Goal: Use online tool/utility

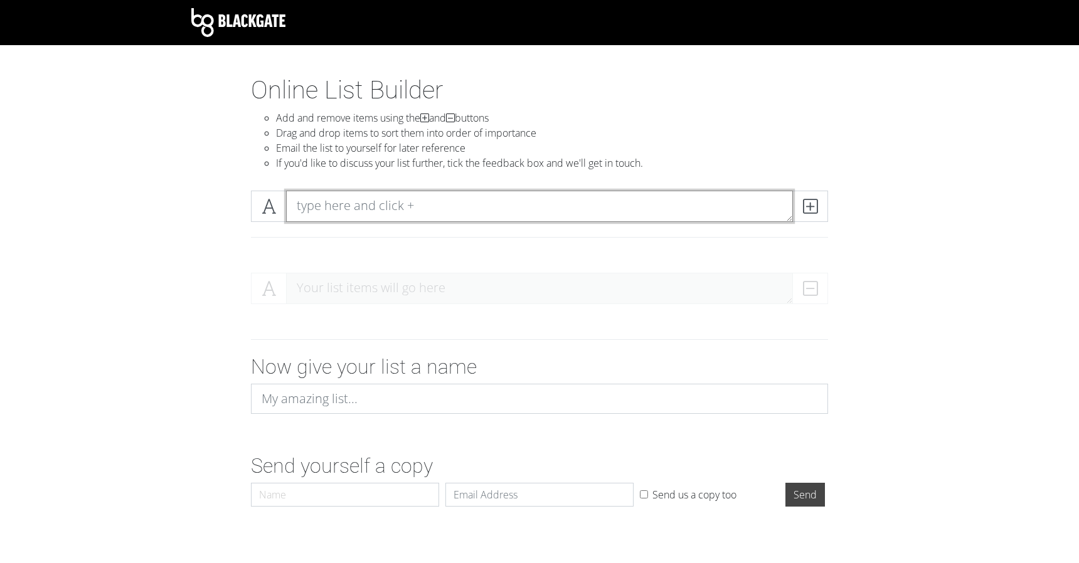
click at [440, 207] on textarea at bounding box center [539, 206] width 507 height 31
type textarea "Rush"
click at [814, 203] on icon at bounding box center [810, 206] width 14 height 13
type textarea "UH"
click at [804, 204] on icon at bounding box center [810, 206] width 14 height 13
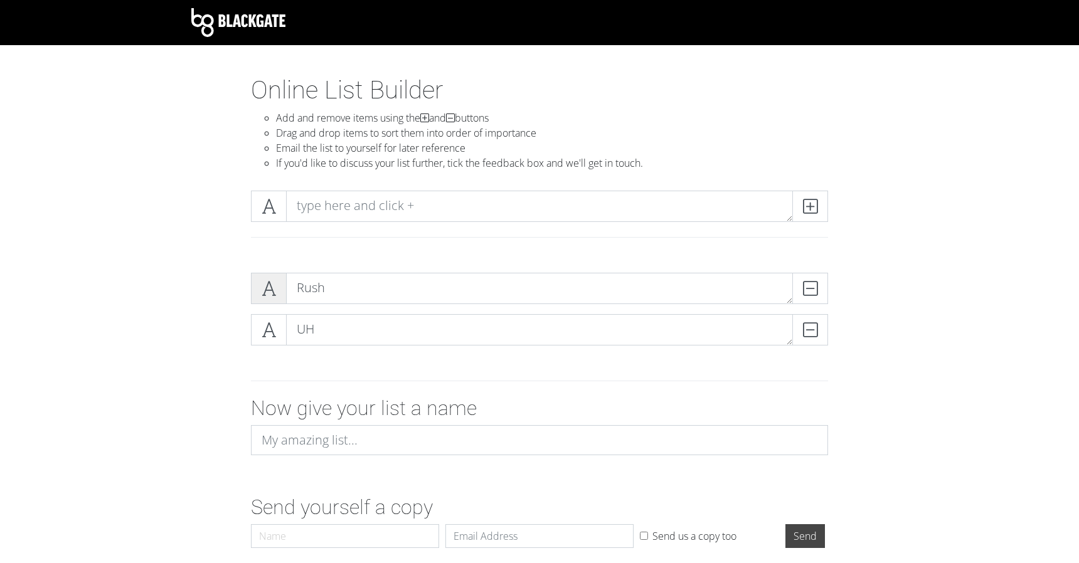
click at [271, 289] on icon at bounding box center [269, 288] width 14 height 13
click at [279, 294] on span at bounding box center [269, 288] width 36 height 31
click at [279, 292] on span at bounding box center [269, 288] width 36 height 31
click at [446, 205] on textarea at bounding box center [539, 206] width 507 height 31
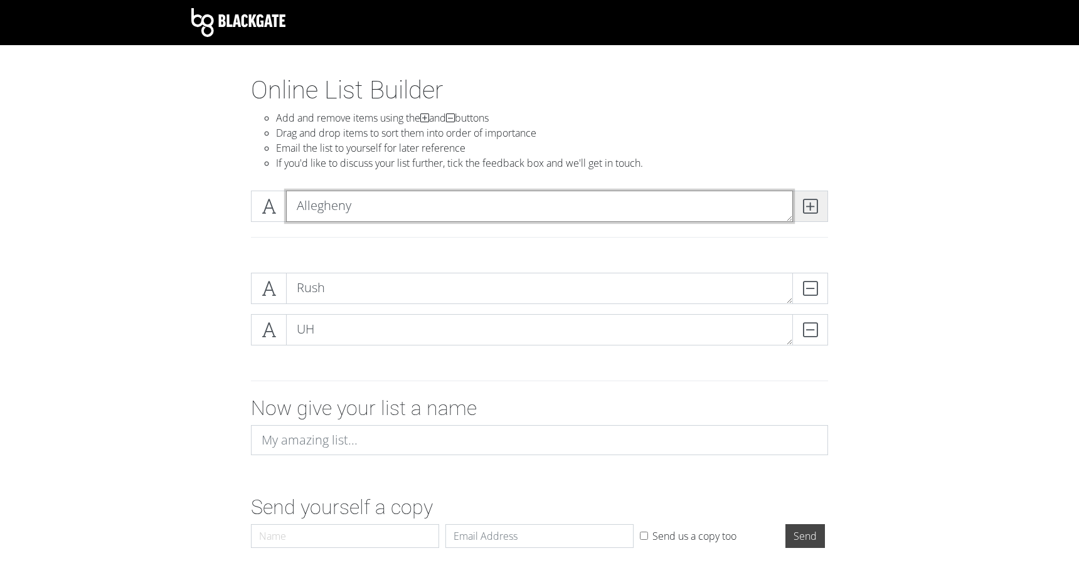
type textarea "Allegheny"
click at [807, 202] on icon at bounding box center [810, 206] width 14 height 13
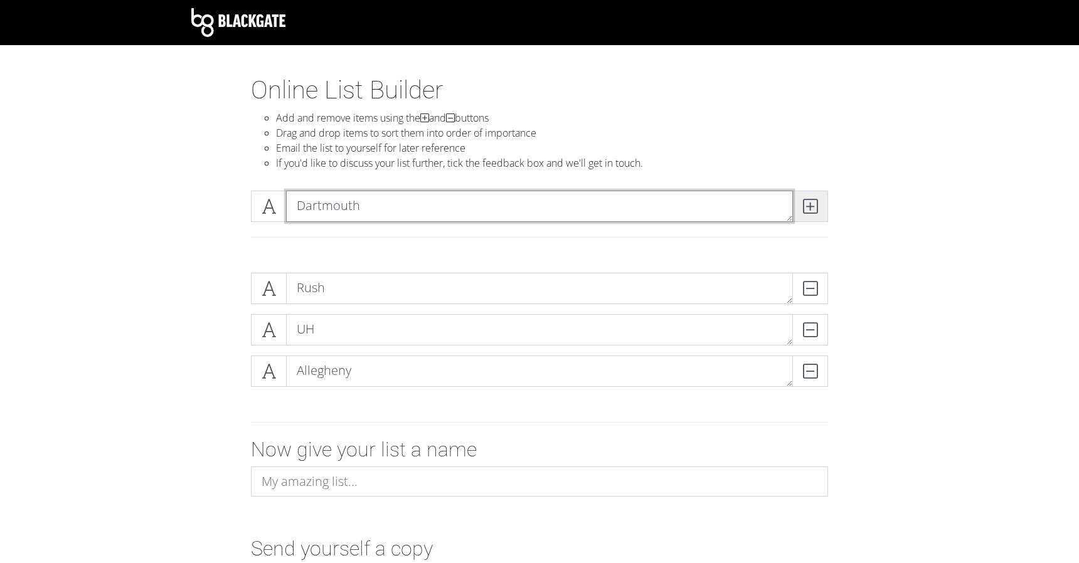
type textarea "Dartmouth"
click at [821, 205] on span at bounding box center [810, 206] width 36 height 31
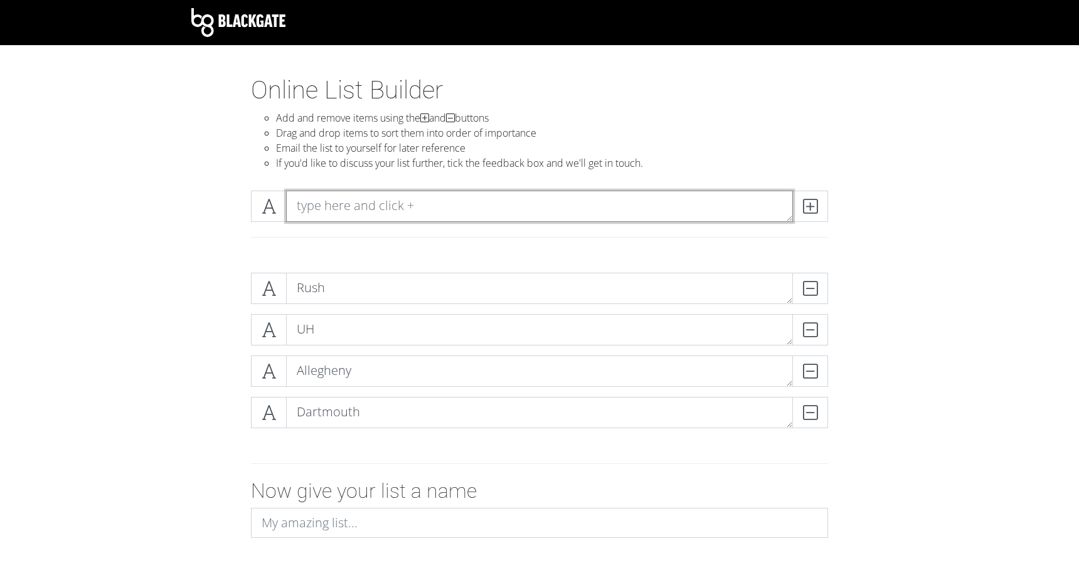
type textarea "M"
type textarea "U of [US_STATE]"
click at [806, 196] on span at bounding box center [810, 206] width 36 height 31
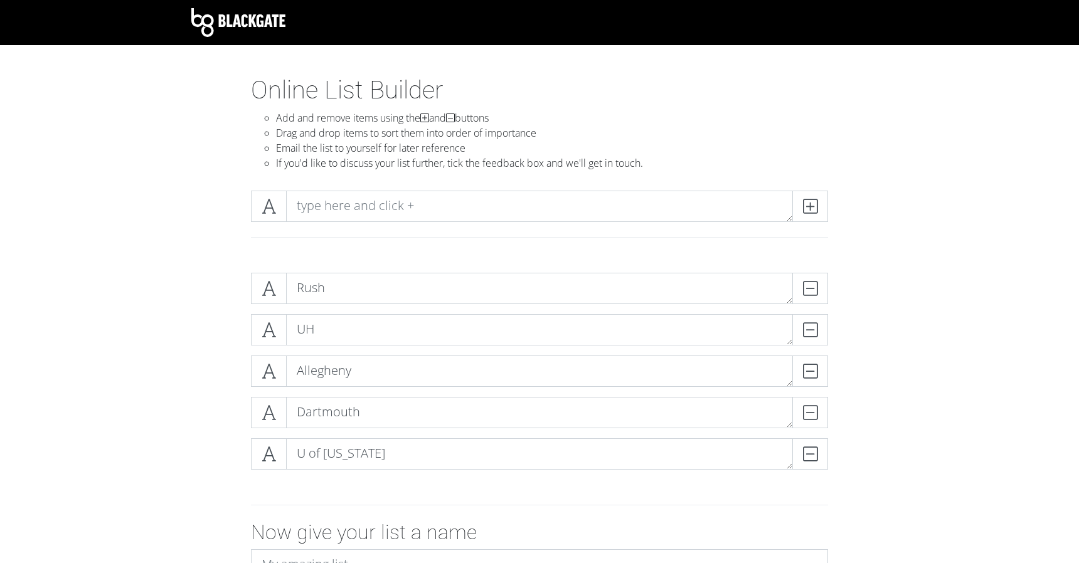
click at [953, 297] on form "Rush DELETE UH DELETE Allegheny DELETE Dartmouth DELETE U of [US_STATE] DELETE …" at bounding box center [539, 470] width 1079 height 415
drag, startPoint x: 337, startPoint y: 407, endPoint x: 337, endPoint y: 356, distance: 50.2
click at [337, 356] on div "UH DELETE Allegheny DELETE Rush DELETE Dartmouth DELETE U of [US_STATE] DELETE" at bounding box center [539, 376] width 577 height 207
click at [178, 358] on form "UH DELETE Allegheny DELETE Rush DELETE Dartmouth DELETE U of [US_STATE] DELETE …" at bounding box center [539, 470] width 1079 height 415
click at [627, 198] on textarea at bounding box center [539, 206] width 507 height 31
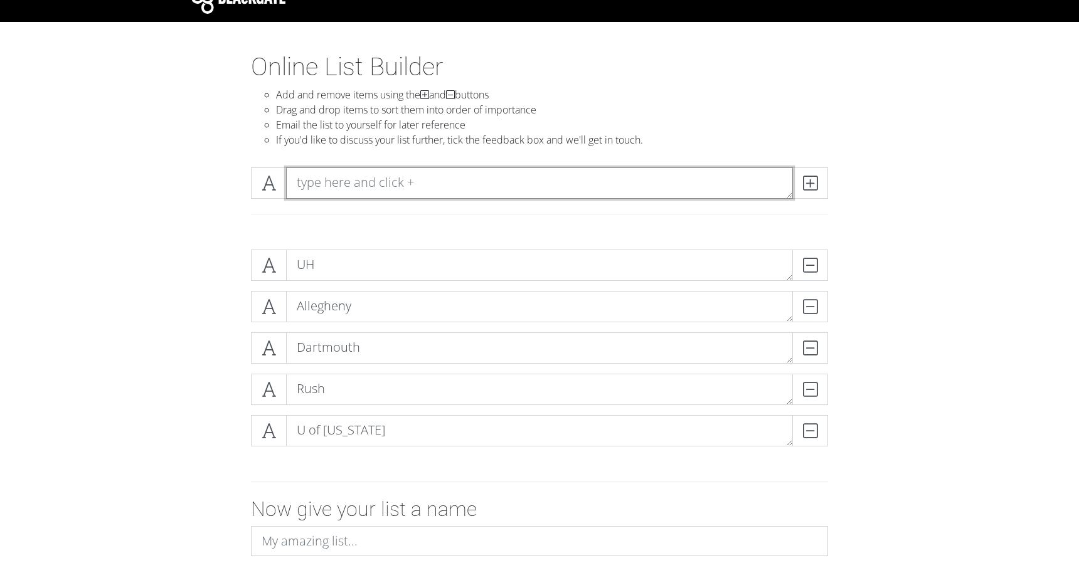
scroll to position [23, 0]
